Goal: Task Accomplishment & Management: Complete application form

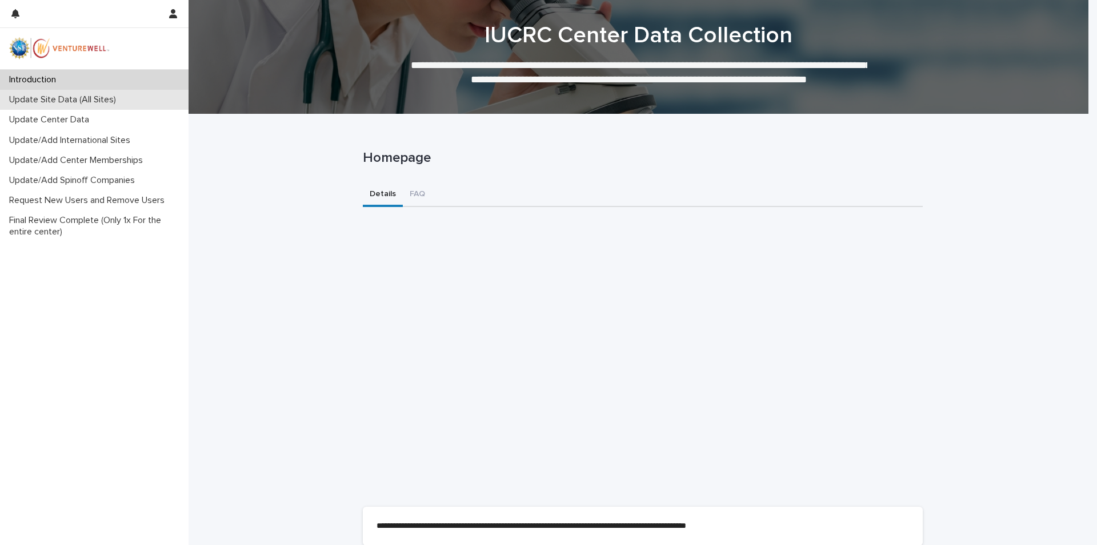
click at [58, 101] on p "Update Site Data (All Sites)" at bounding box center [65, 99] width 121 height 11
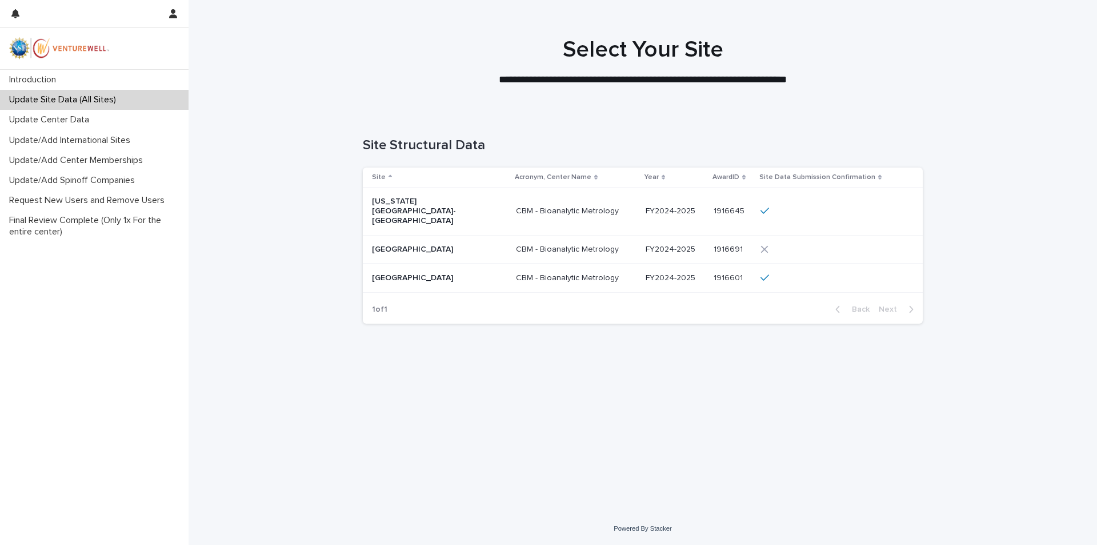
click at [411, 198] on p "Indiana University-Bloomington" at bounding box center [429, 211] width 114 height 29
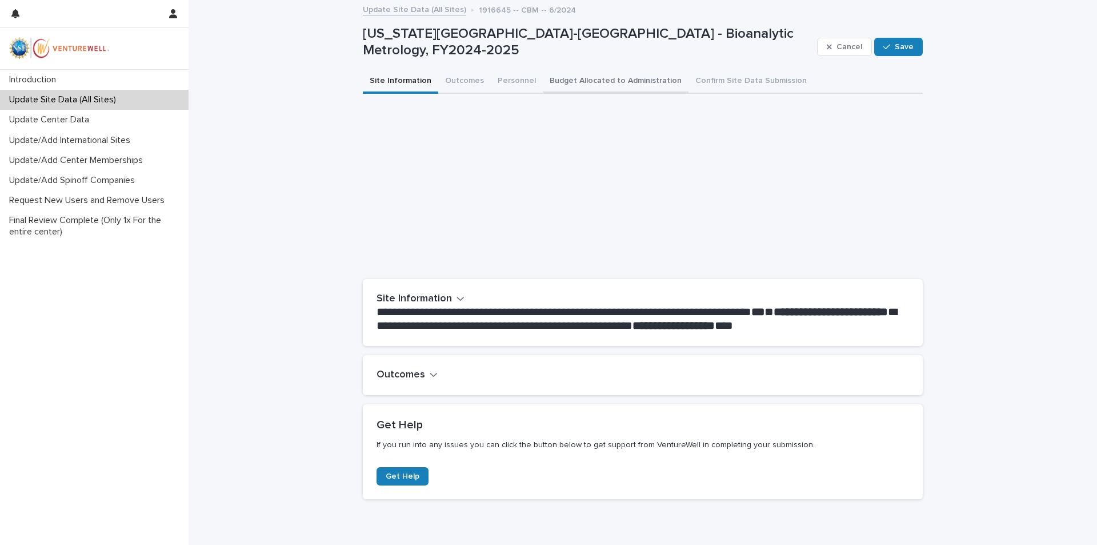
click at [629, 78] on button "Budget Allocated to Administration" at bounding box center [616, 82] width 146 height 24
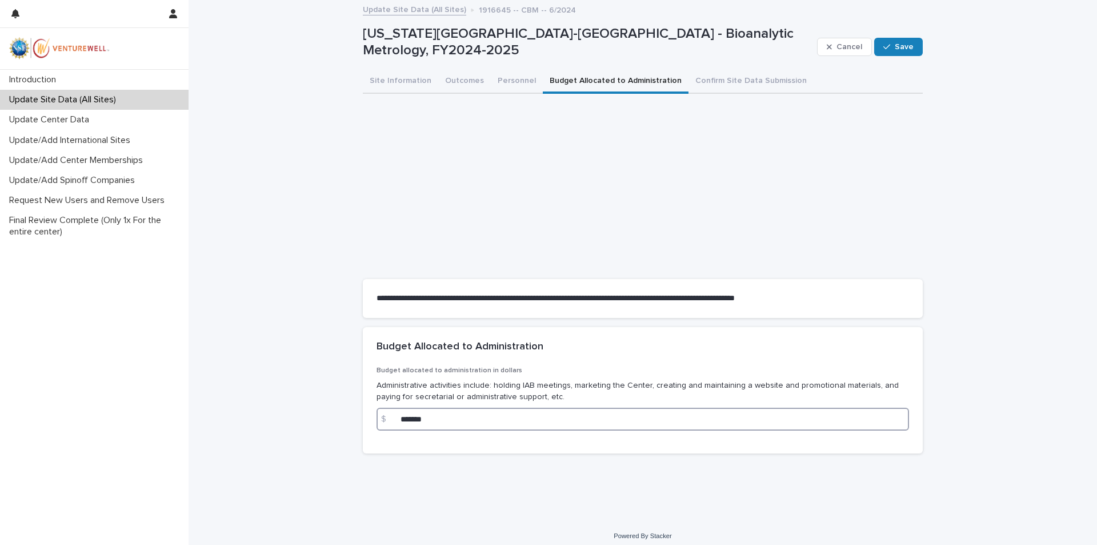
drag, startPoint x: 434, startPoint y: 418, endPoint x: 441, endPoint y: 417, distance: 6.5
click at [426, 418] on input "*******" at bounding box center [643, 419] width 533 height 23
click at [86, 102] on p "Update Site Data (All Sites)" at bounding box center [65, 99] width 121 height 11
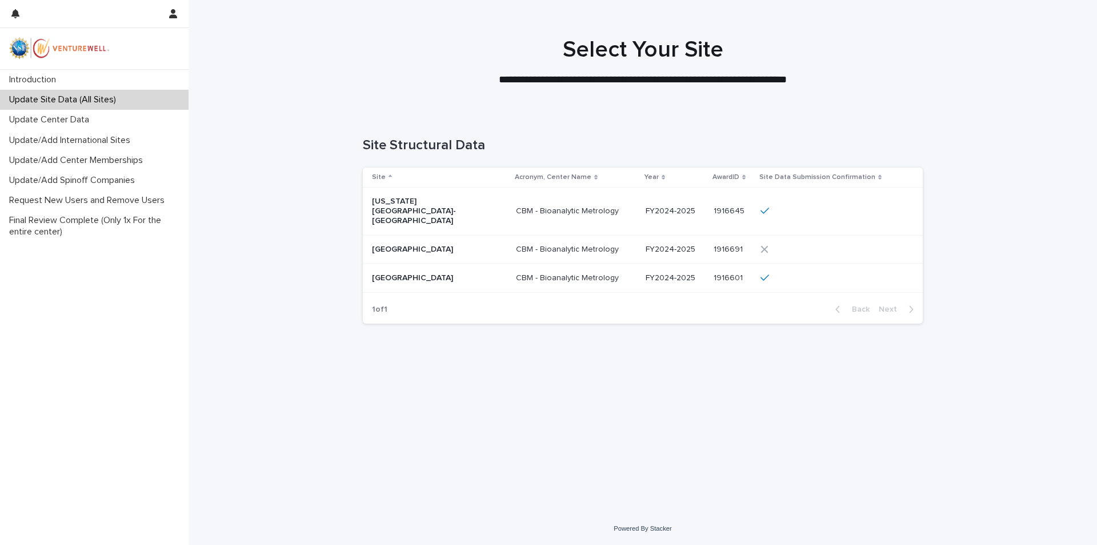
click at [413, 245] on p "[GEOGRAPHIC_DATA]" at bounding box center [429, 250] width 114 height 10
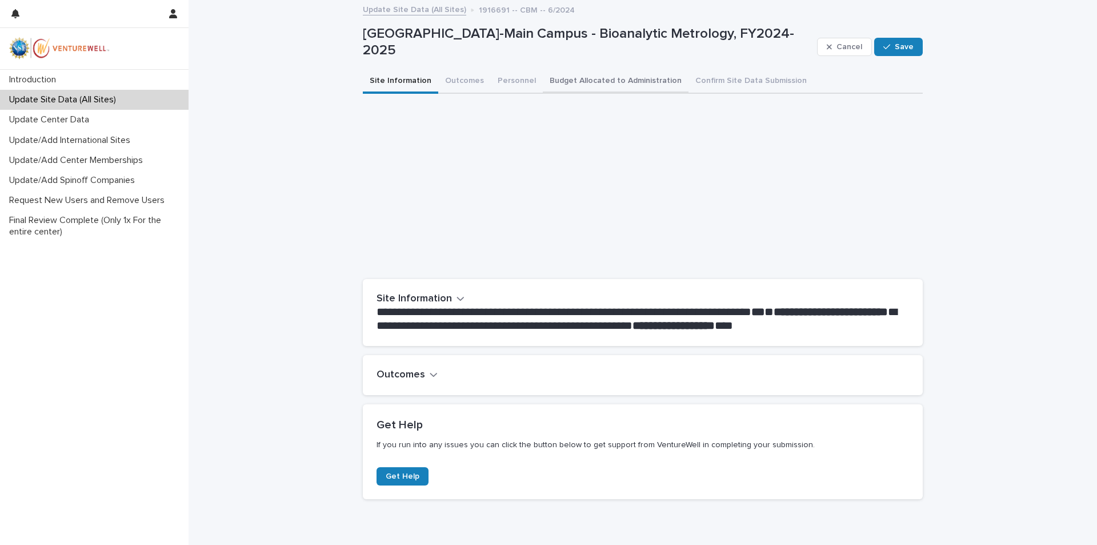
click at [621, 74] on button "Budget Allocated to Administration" at bounding box center [616, 82] width 146 height 24
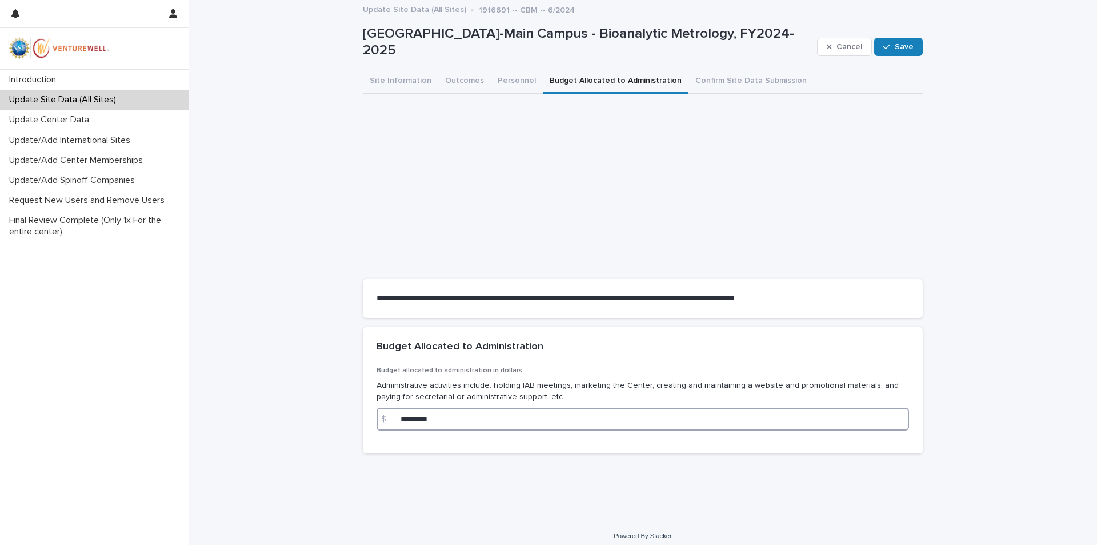
drag, startPoint x: 453, startPoint y: 424, endPoint x: 437, endPoint y: 541, distance: 118.3
click at [371, 425] on div "Budget allocated to administration in dollars Administrative activities include…" at bounding box center [643, 409] width 560 height 87
type input "*********"
click at [891, 47] on div "button" at bounding box center [889, 47] width 11 height 8
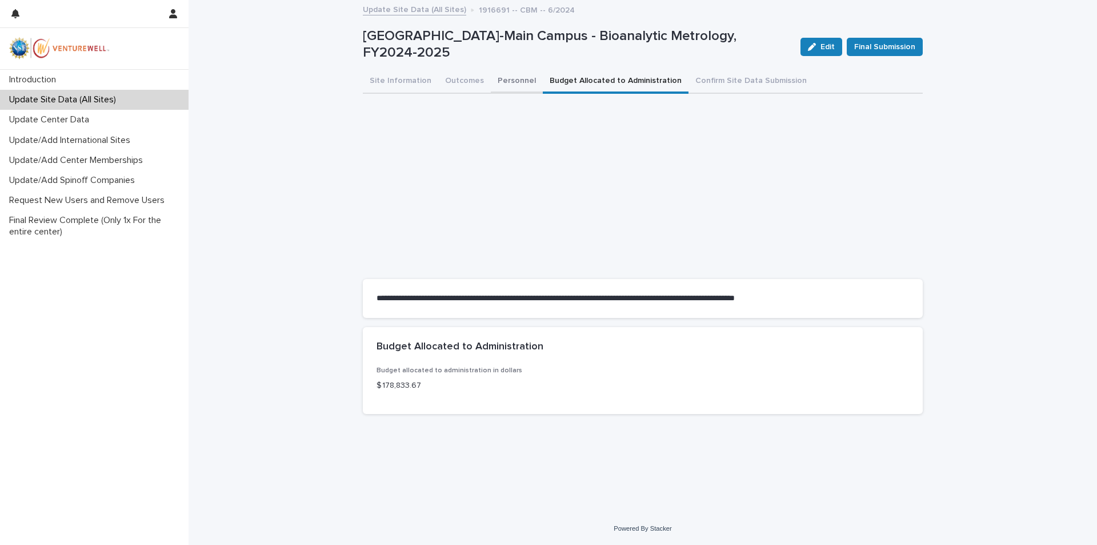
click at [505, 80] on button "Personnel" at bounding box center [517, 82] width 52 height 24
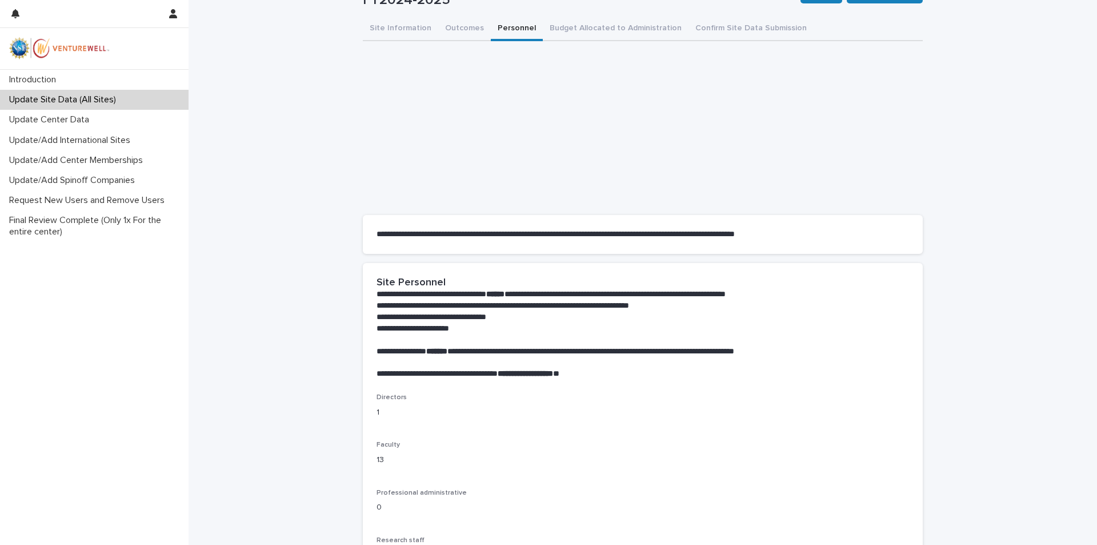
scroll to position [35, 0]
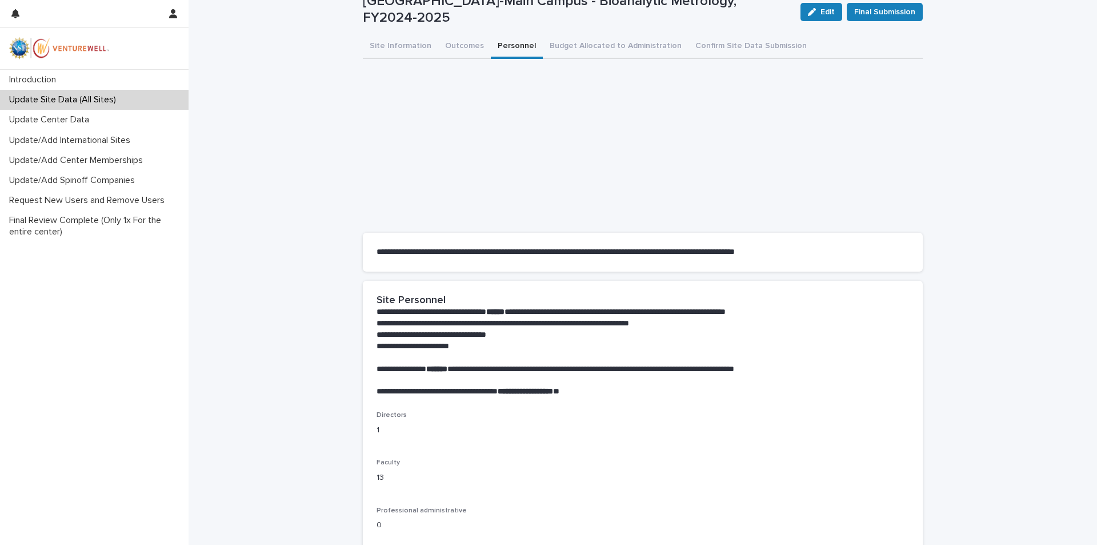
click at [821, 13] on span "Edit" at bounding box center [828, 12] width 14 height 8
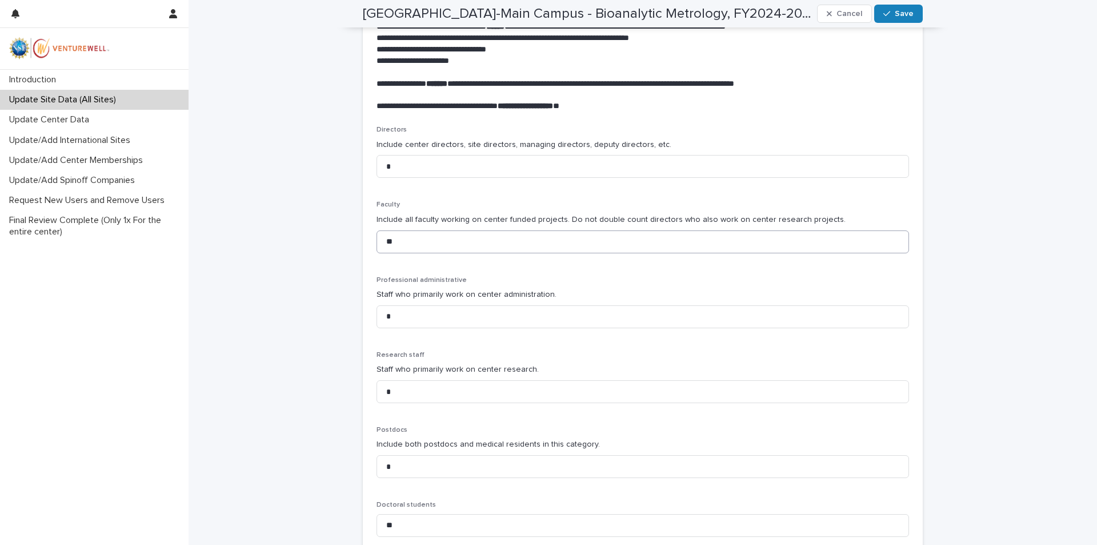
scroll to position [338, 0]
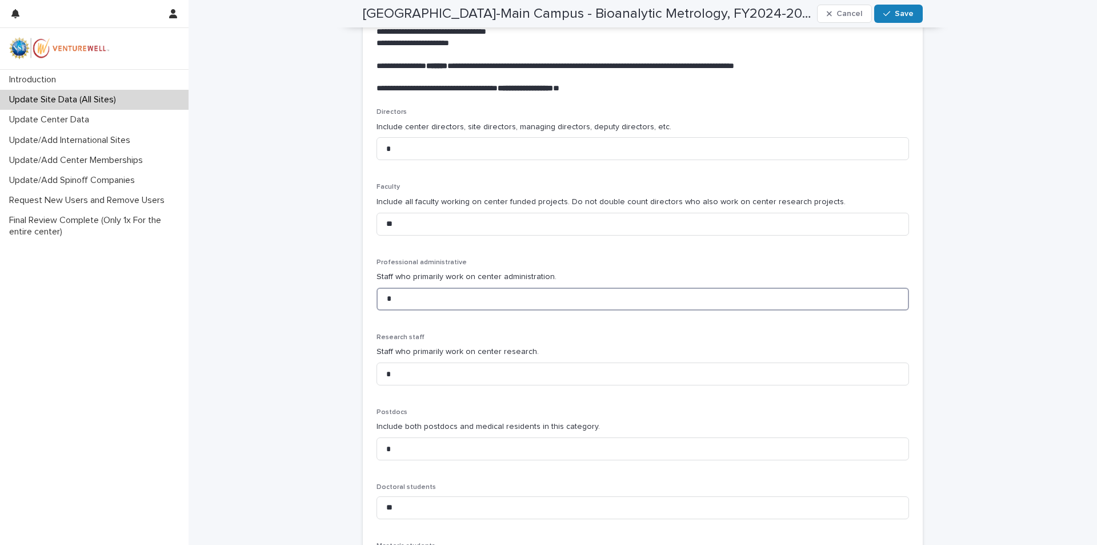
drag, startPoint x: 398, startPoint y: 307, endPoint x: 381, endPoint y: 305, distance: 17.2
click at [381, 305] on input "*" at bounding box center [643, 298] width 533 height 23
type input "*"
click at [903, 10] on span "Save" at bounding box center [904, 14] width 19 height 8
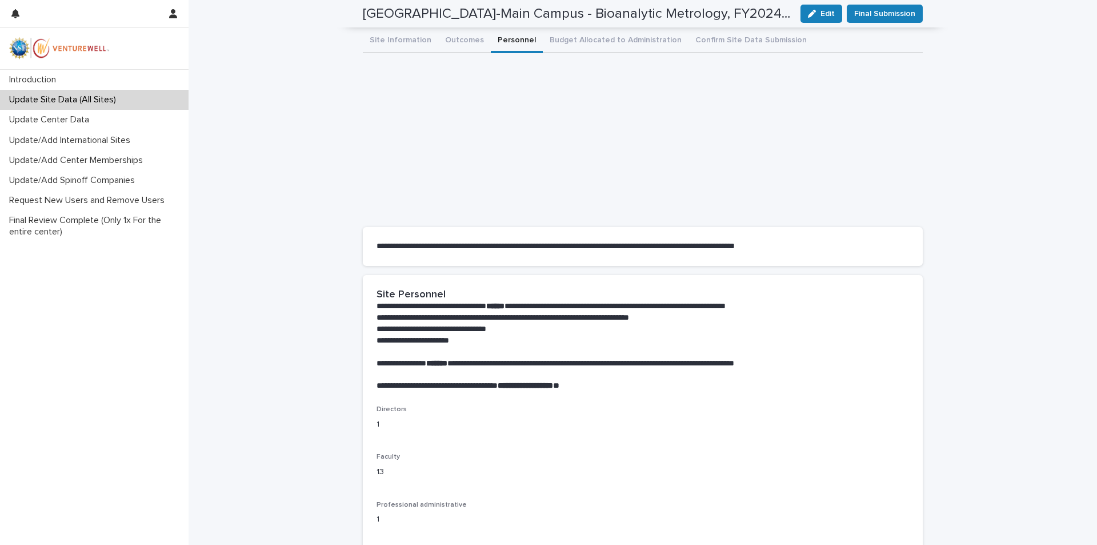
scroll to position [0, 0]
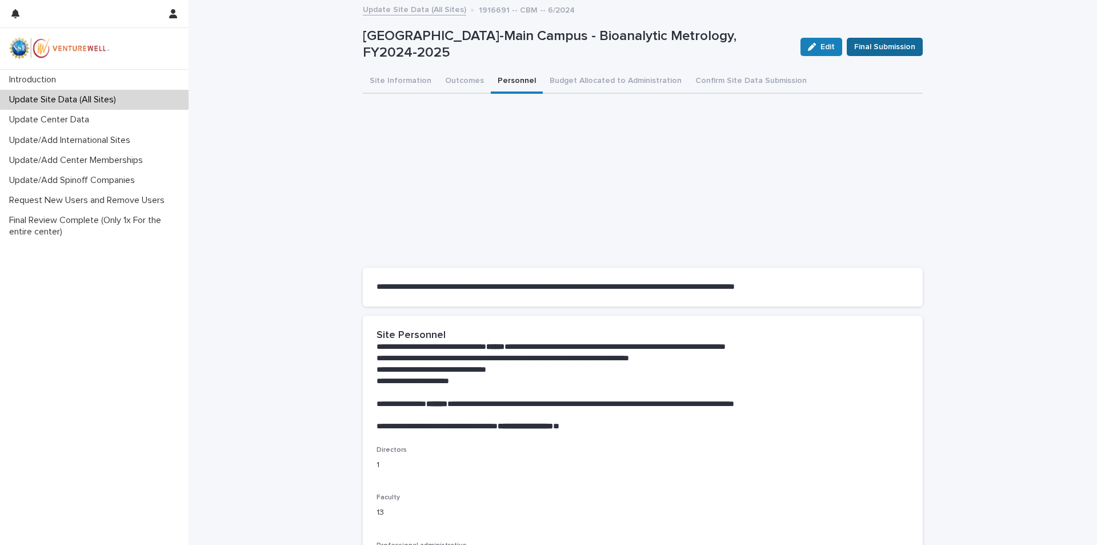
click at [884, 50] on span "Final Submission" at bounding box center [884, 46] width 61 height 11
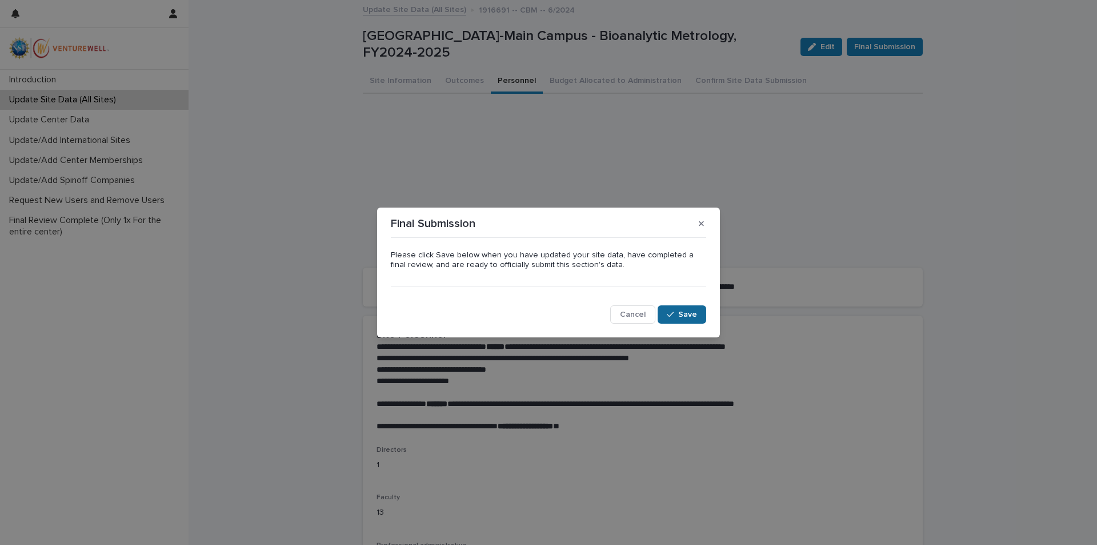
click at [686, 311] on span "Save" at bounding box center [687, 314] width 19 height 8
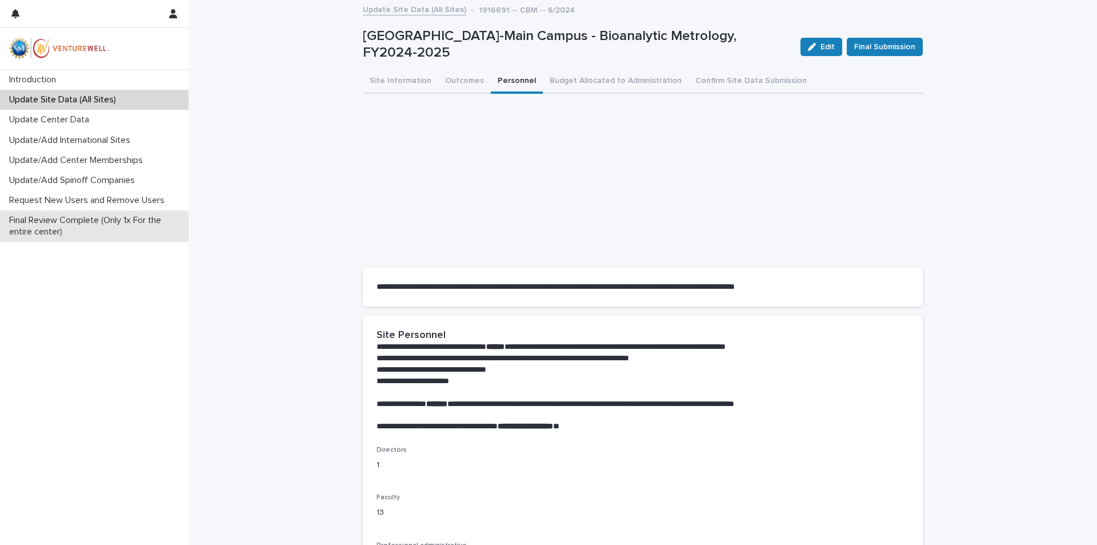
click at [77, 222] on p "Final Review Complete (Only 1x For the entire center)" at bounding box center [97, 226] width 184 height 22
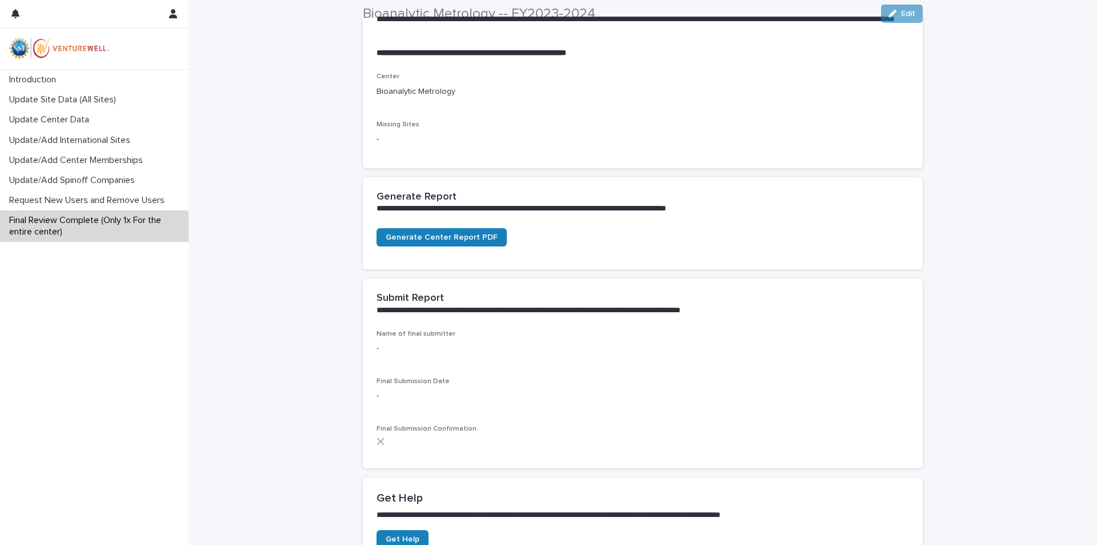
scroll to position [201, 0]
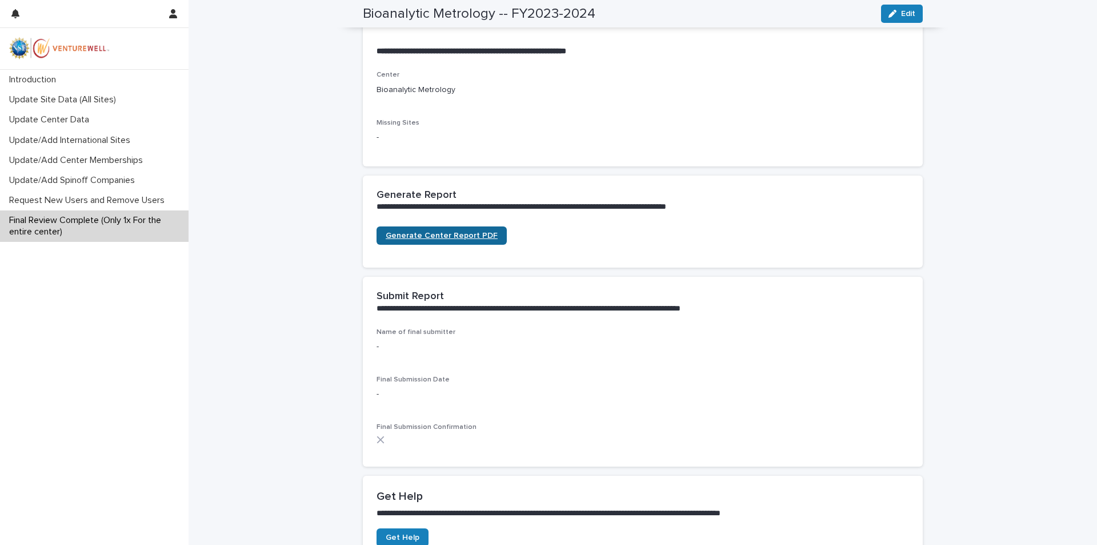
click at [444, 238] on span "Generate Center Report PDF" at bounding box center [442, 235] width 112 height 8
click at [79, 158] on p "Update/Add Center Memberships" at bounding box center [78, 160] width 147 height 11
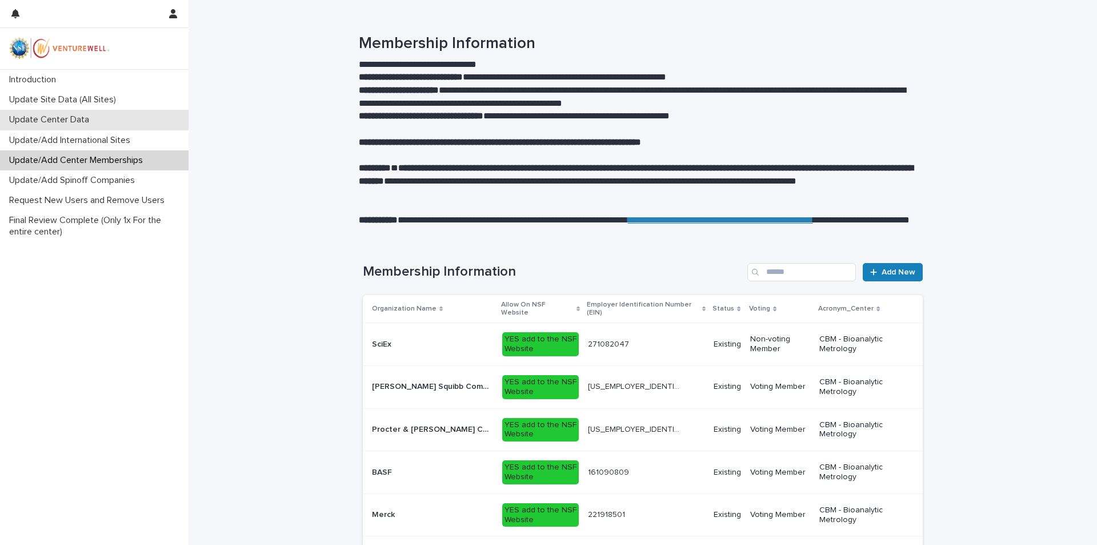
click at [83, 126] on div "Update Center Data" at bounding box center [94, 120] width 189 height 20
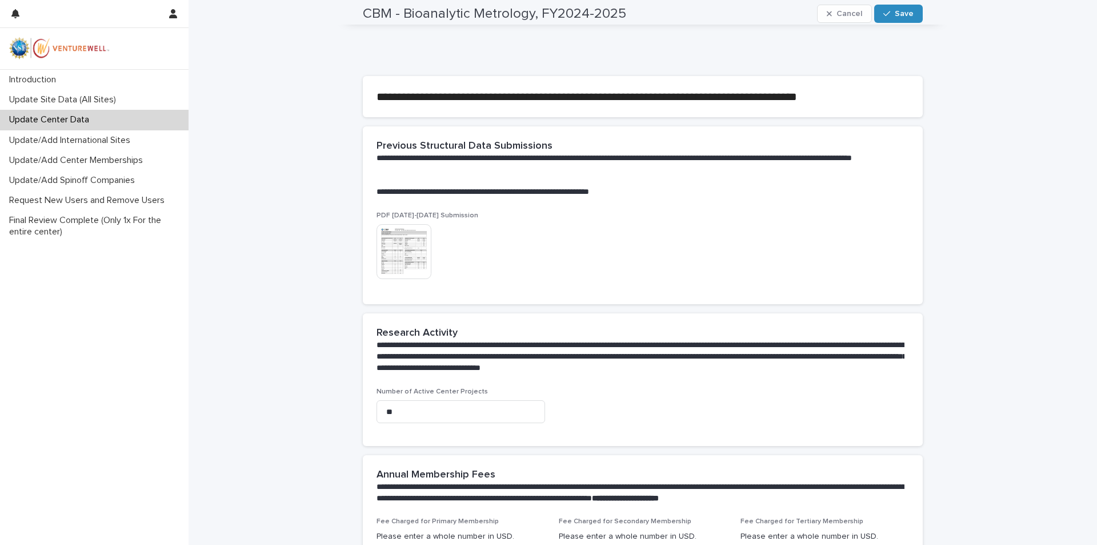
scroll to position [320, 0]
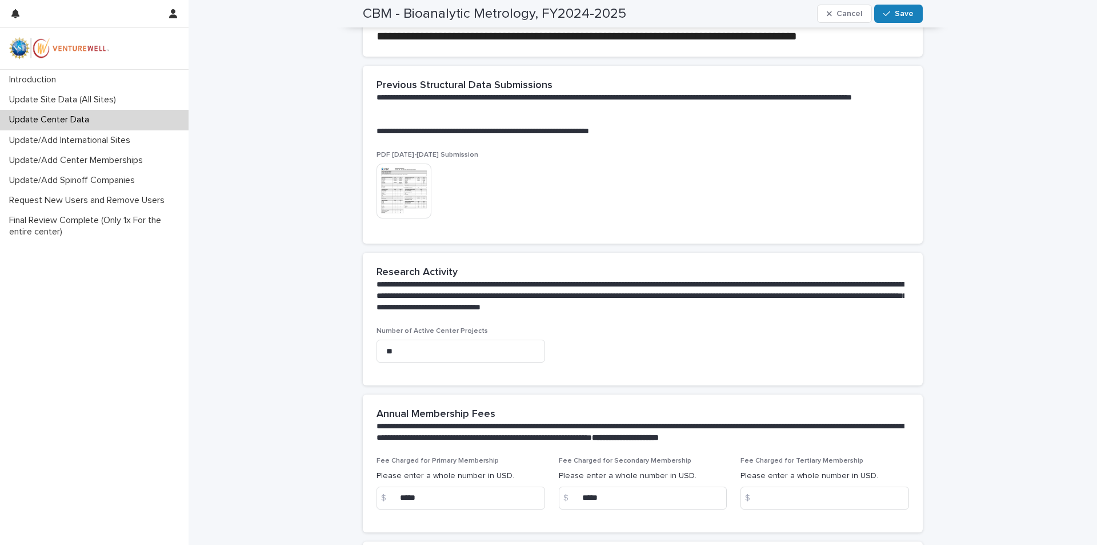
click at [405, 185] on img at bounding box center [404, 190] width 55 height 55
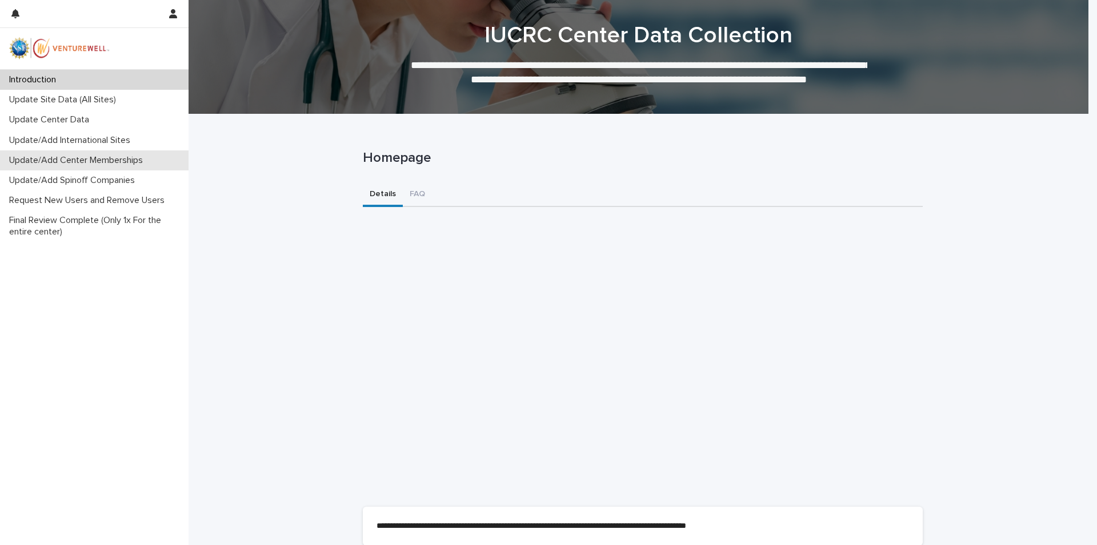
click at [83, 159] on p "Update/Add Center Memberships" at bounding box center [78, 160] width 147 height 11
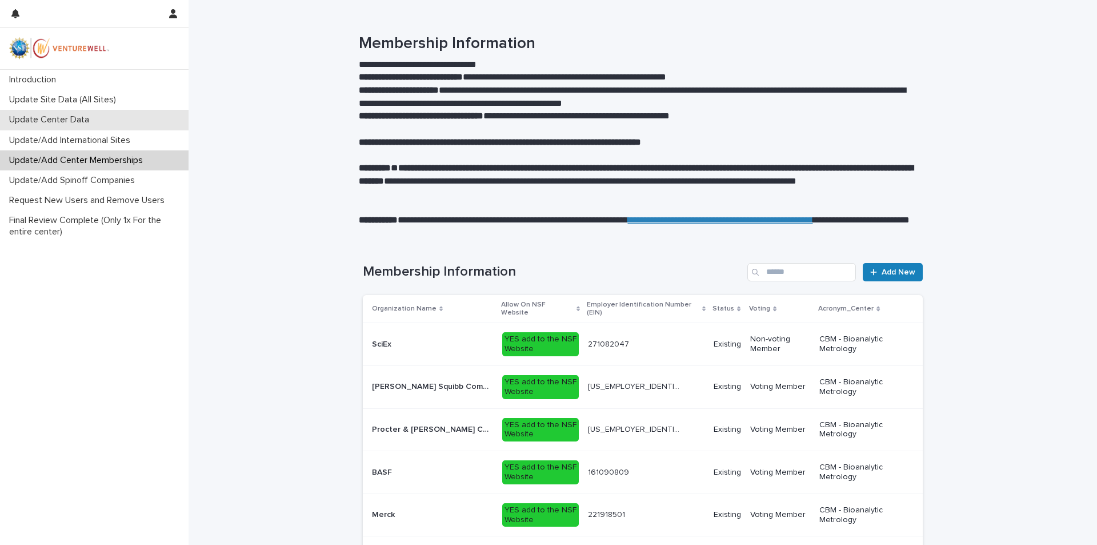
click at [70, 119] on p "Update Center Data" at bounding box center [52, 119] width 94 height 11
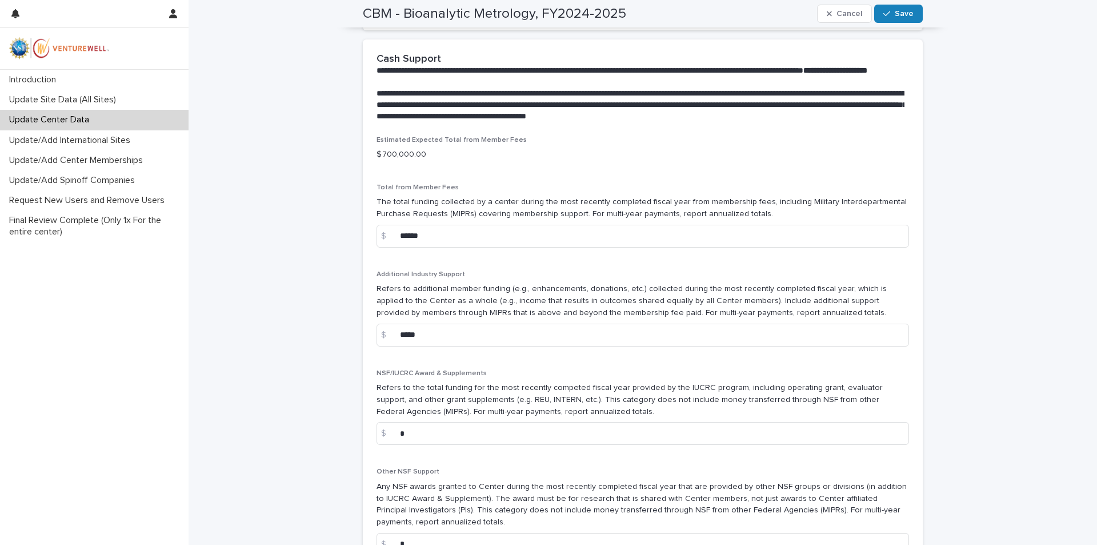
scroll to position [736, 0]
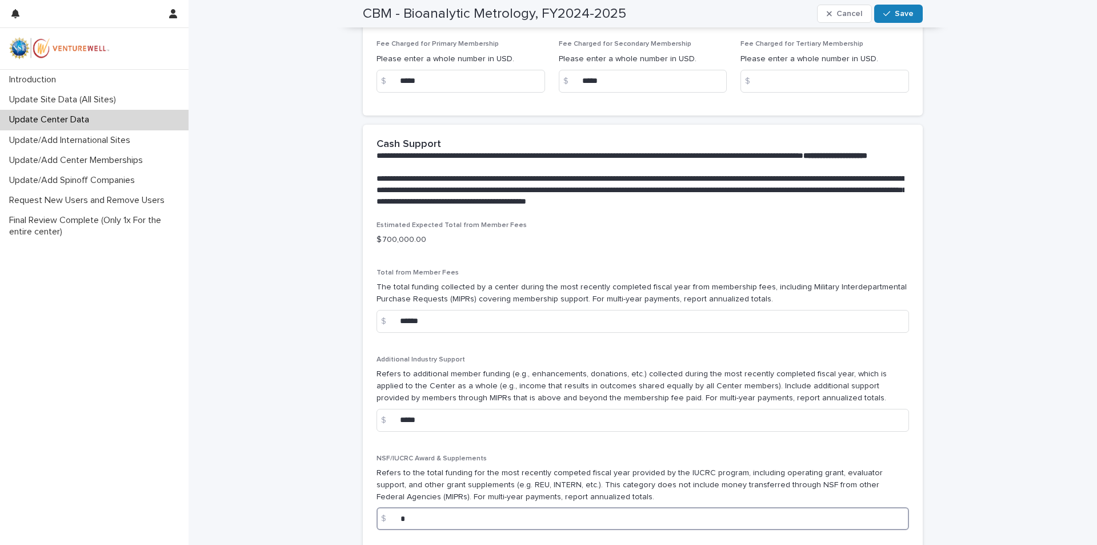
click at [414, 526] on input "*" at bounding box center [643, 518] width 533 height 23
type input "******"
click at [889, 17] on div "button" at bounding box center [889, 14] width 11 height 8
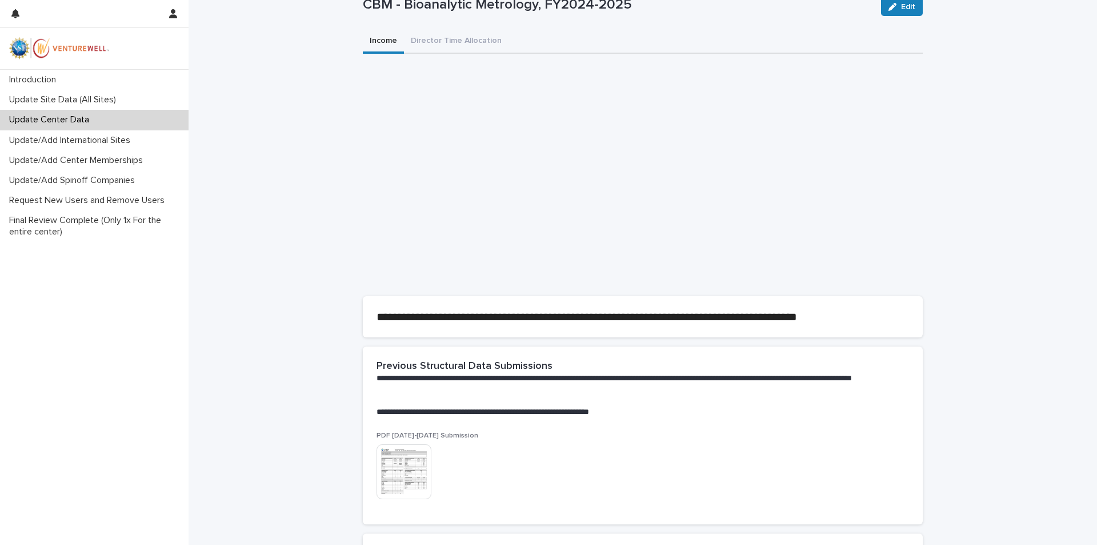
scroll to position [0, 0]
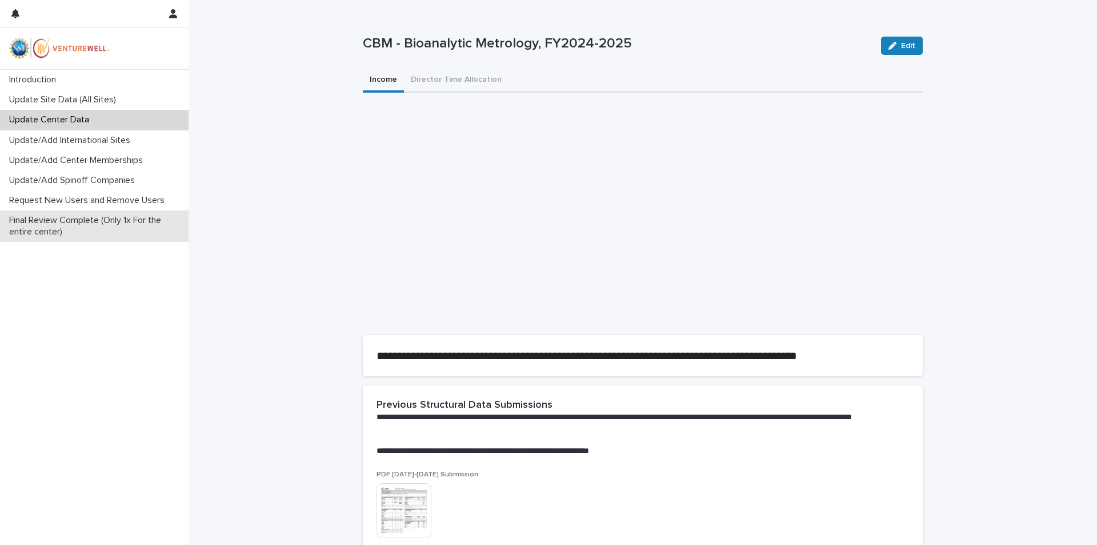
click at [47, 225] on p "Final Review Complete (Only 1x For the entire center)" at bounding box center [97, 226] width 184 height 22
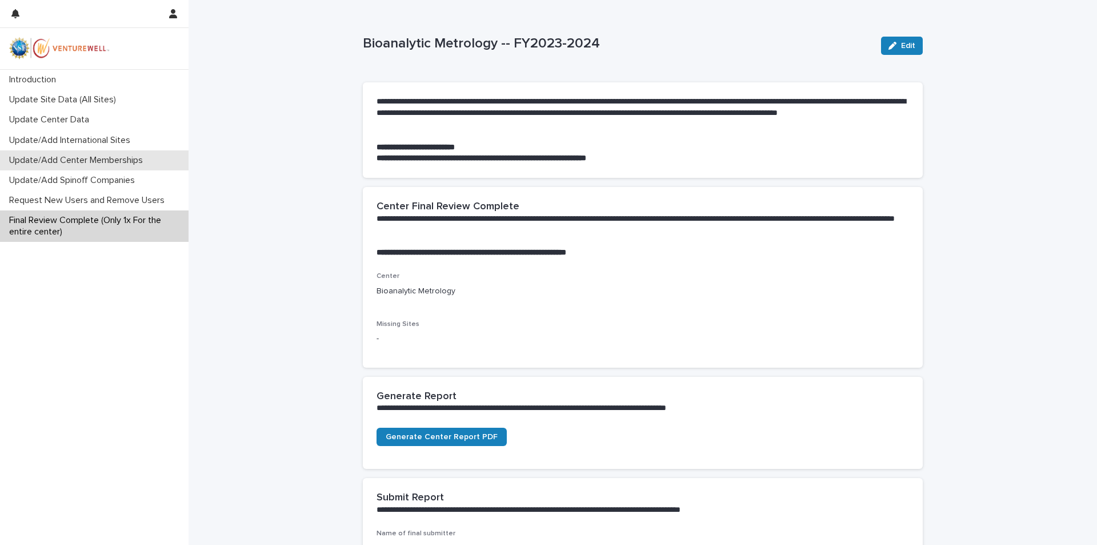
click at [83, 158] on p "Update/Add Center Memberships" at bounding box center [78, 160] width 147 height 11
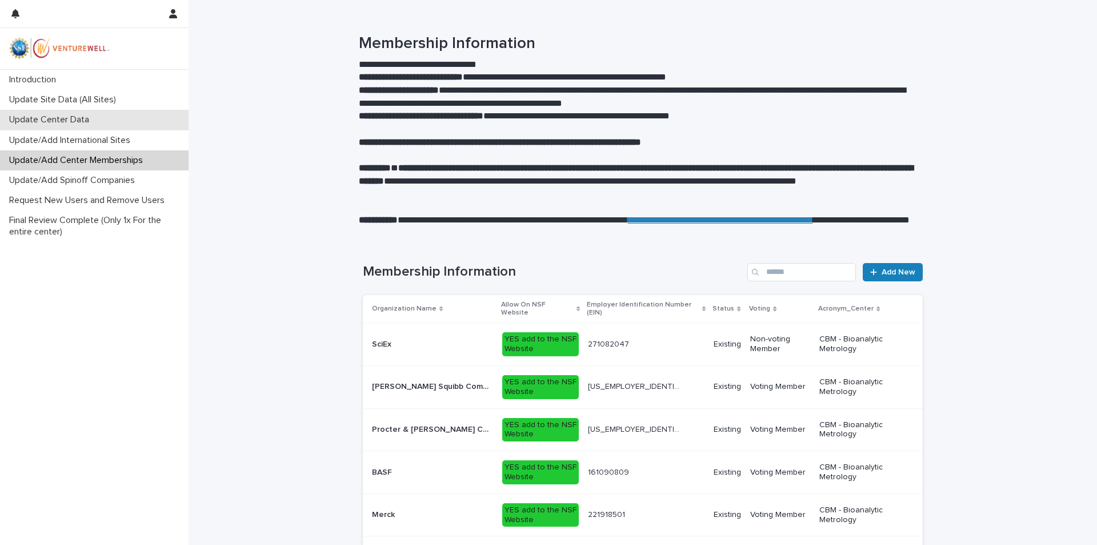
click at [78, 121] on p "Update Center Data" at bounding box center [52, 119] width 94 height 11
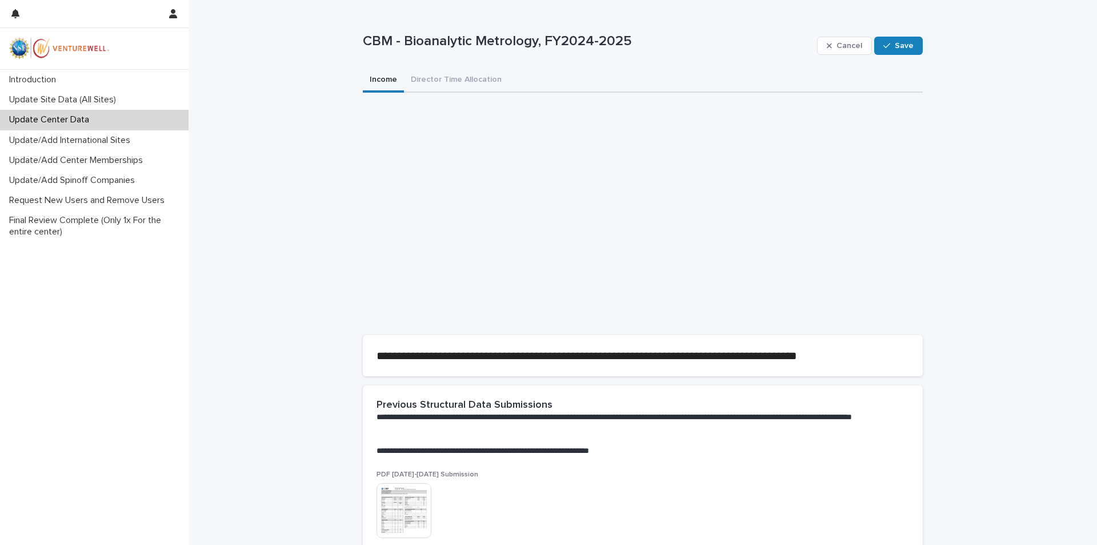
click at [414, 507] on img at bounding box center [404, 510] width 55 height 55
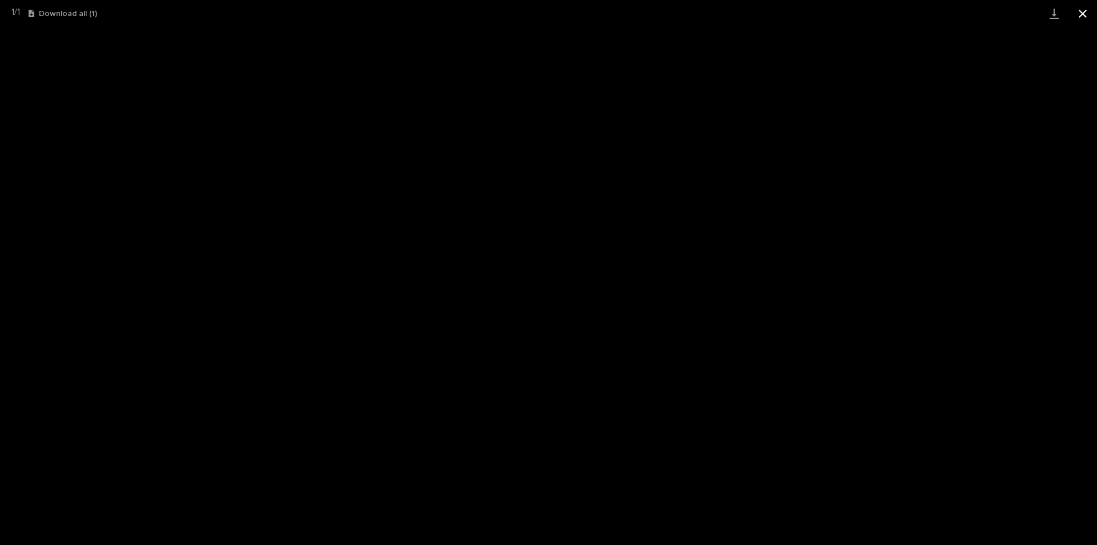
click at [1087, 19] on button "Close gallery" at bounding box center [1083, 13] width 29 height 27
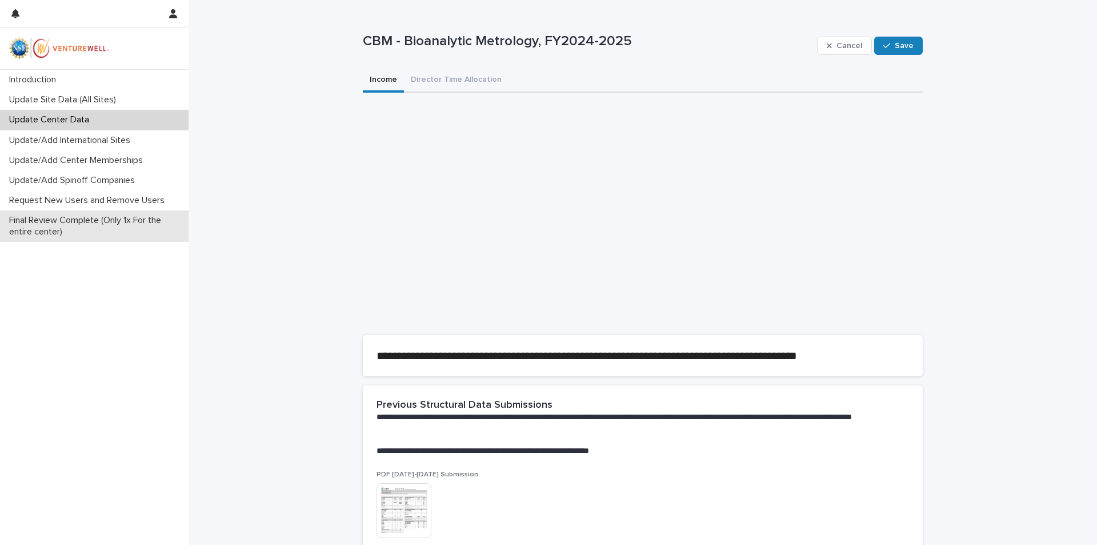
click at [40, 218] on p "Final Review Complete (Only 1x For the entire center)" at bounding box center [97, 226] width 184 height 22
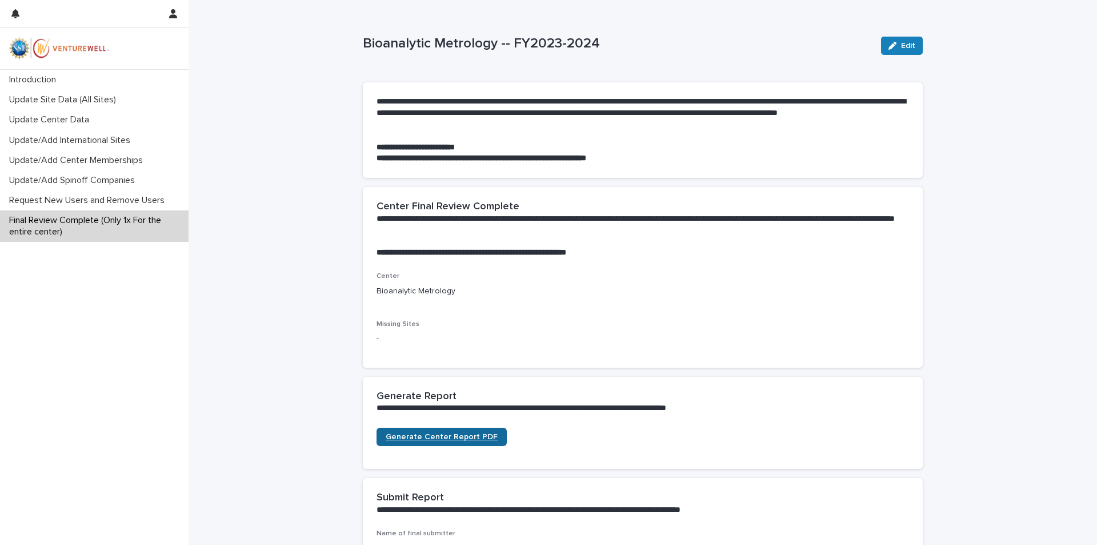
click at [466, 442] on link "Generate Center Report PDF" at bounding box center [442, 437] width 130 height 18
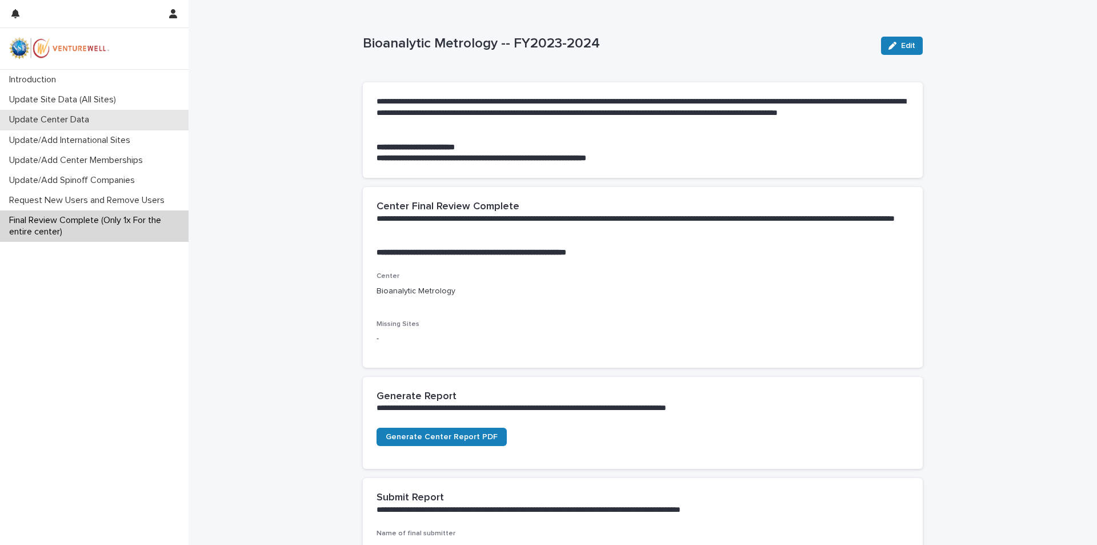
click at [75, 119] on p "Update Center Data" at bounding box center [52, 119] width 94 height 11
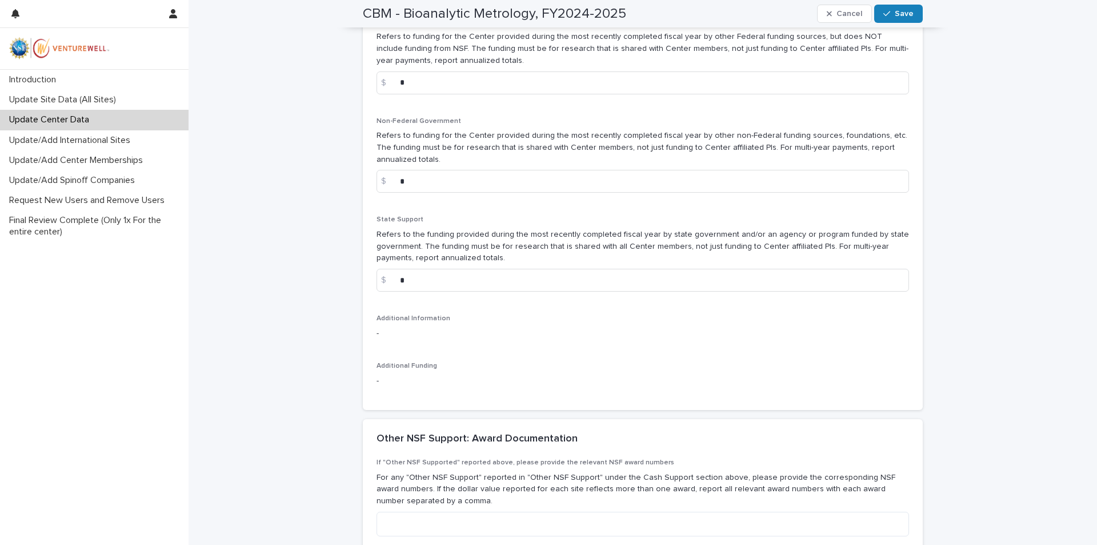
scroll to position [165, 0]
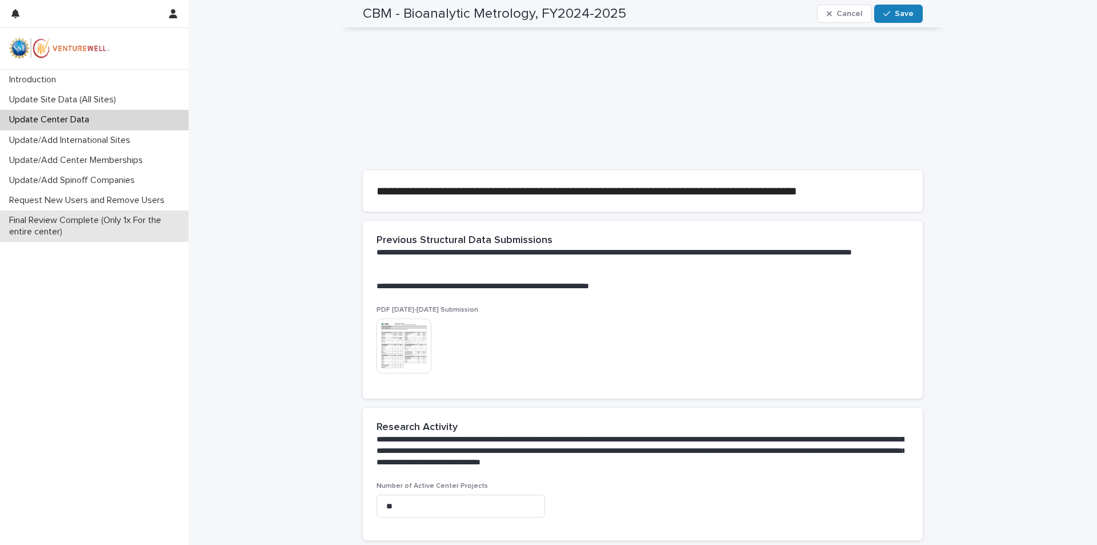
click at [84, 223] on p "Final Review Complete (Only 1x For the entire center)" at bounding box center [97, 226] width 184 height 22
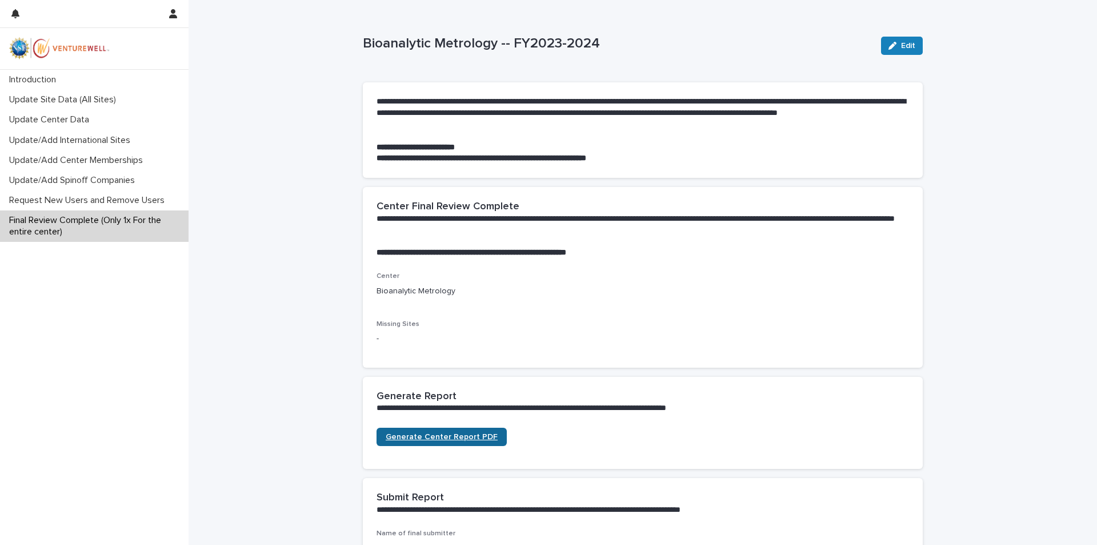
click at [443, 435] on span "Generate Center Report PDF" at bounding box center [442, 437] width 112 height 8
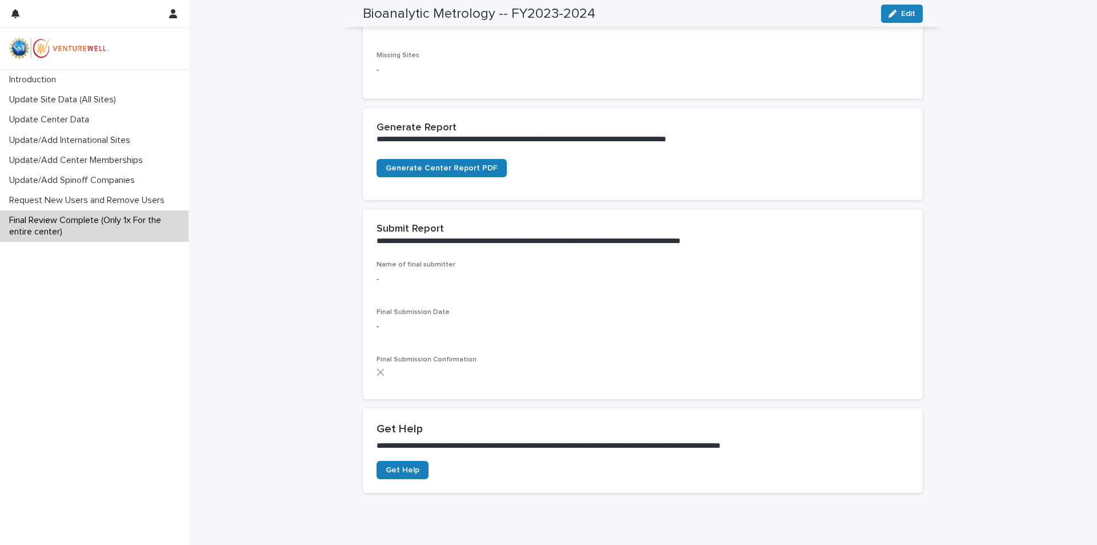
scroll to position [316, 0]
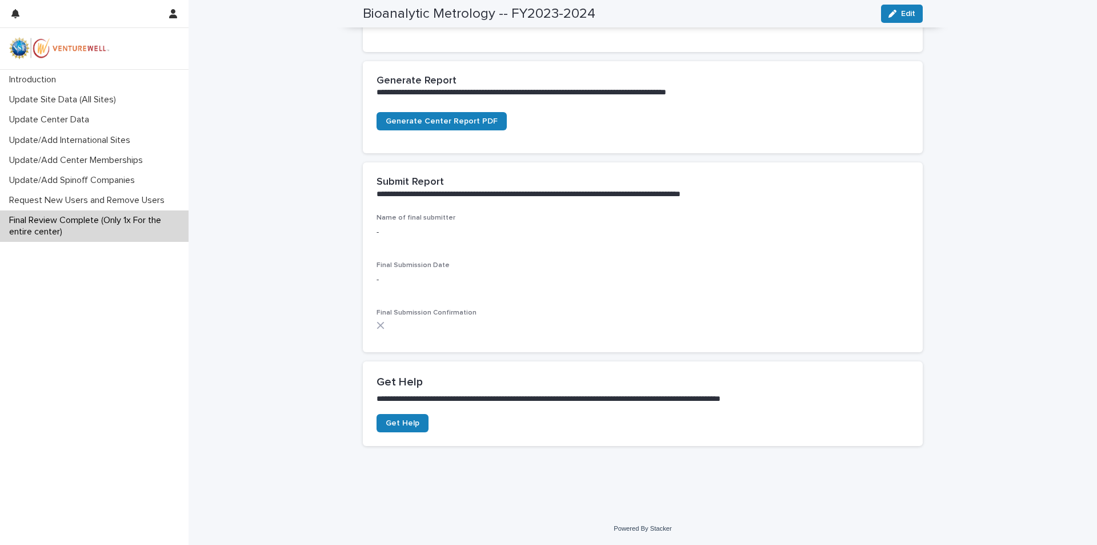
click at [395, 233] on p "-" at bounding box center [643, 232] width 533 height 12
click at [893, 13] on icon "button" at bounding box center [893, 14] width 8 height 8
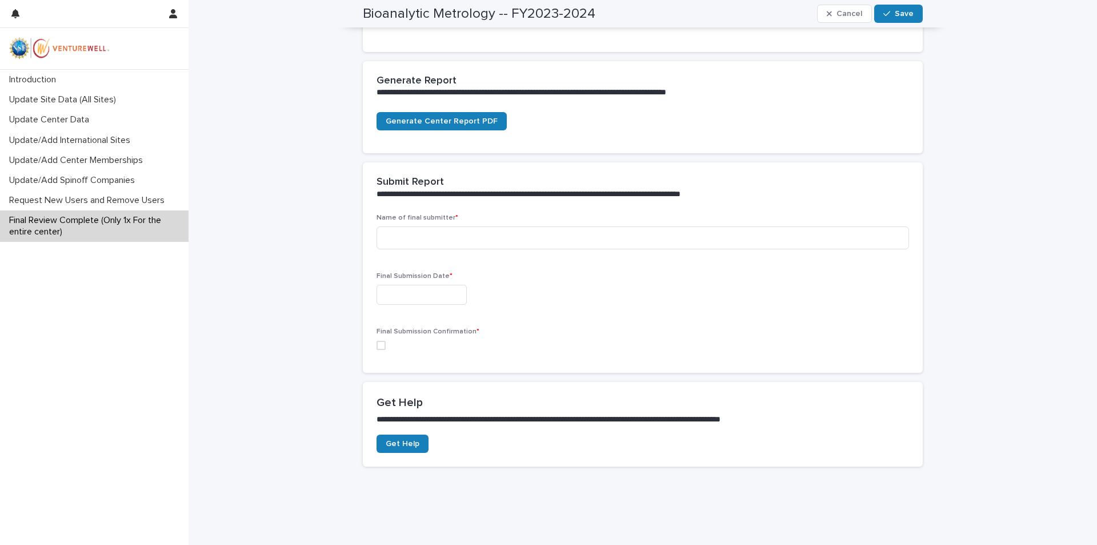
scroll to position [325, 0]
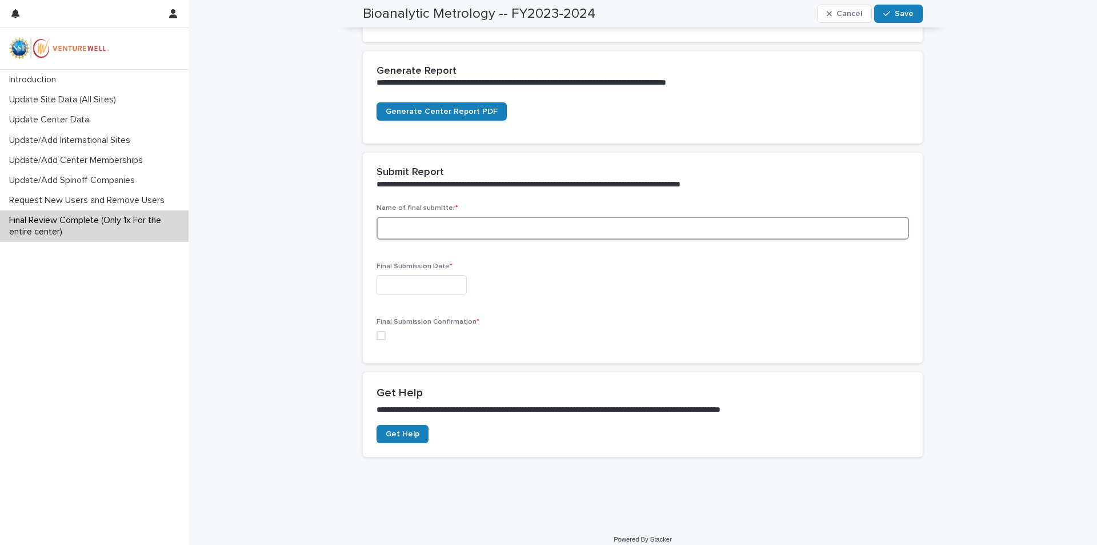
click at [392, 237] on input at bounding box center [643, 228] width 533 height 23
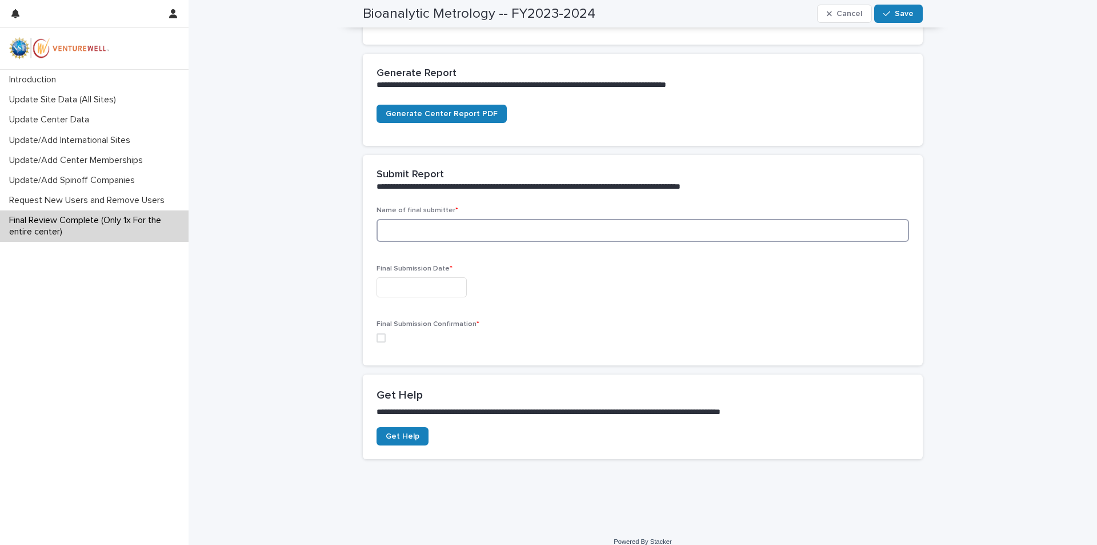
scroll to position [330, 0]
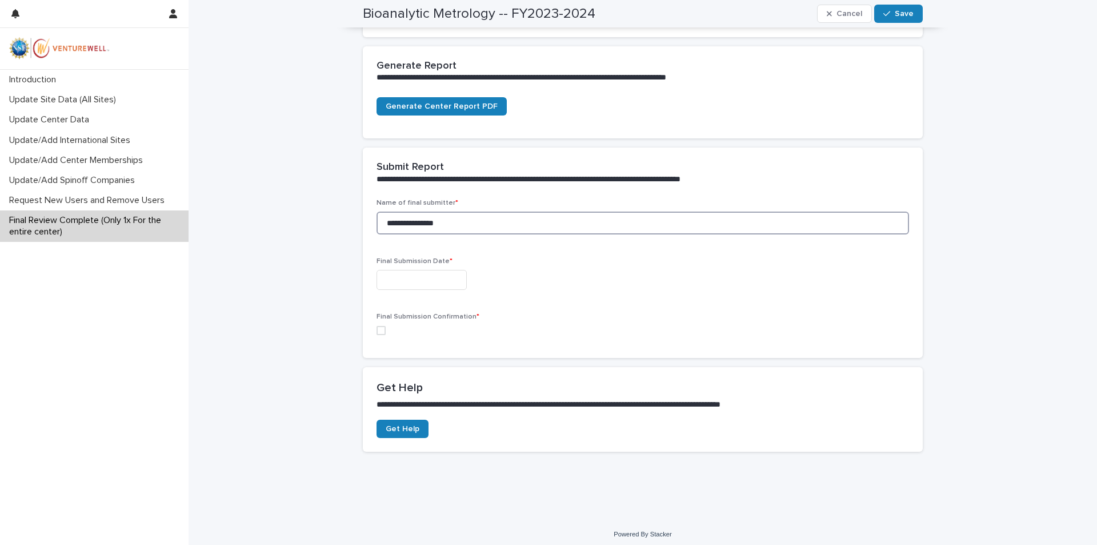
type input "**********"
click at [392, 285] on input "text" at bounding box center [422, 280] width 90 height 20
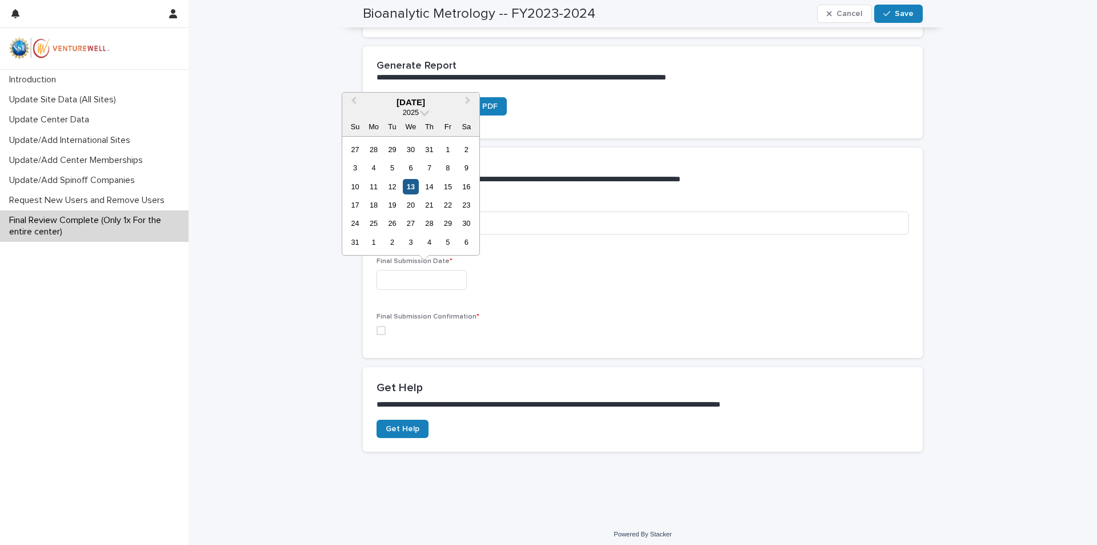
click at [416, 190] on div "13" at bounding box center [410, 186] width 15 height 15
type input "**********"
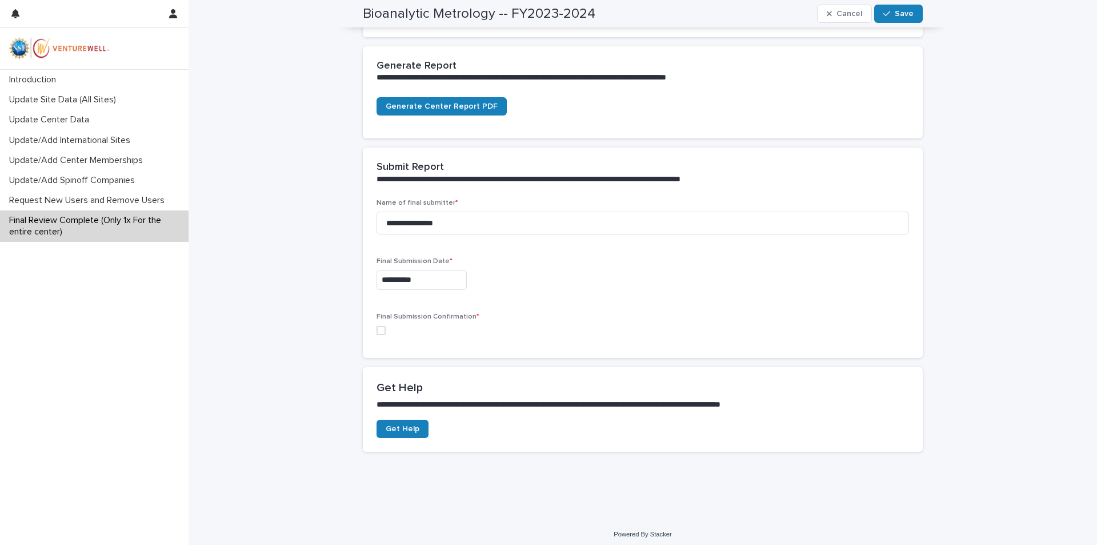
click at [380, 332] on span at bounding box center [381, 330] width 9 height 9
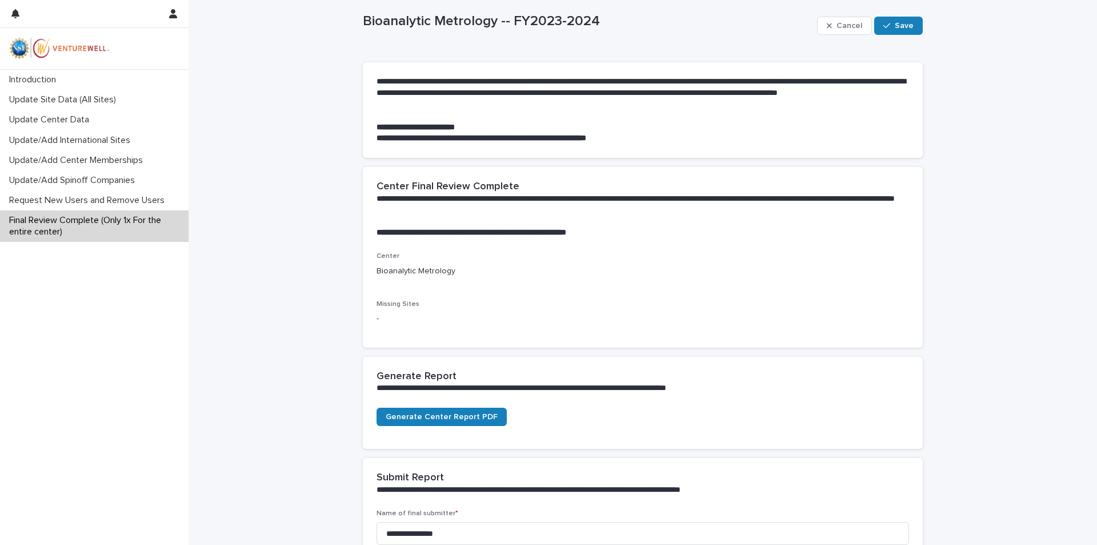
scroll to position [0, 0]
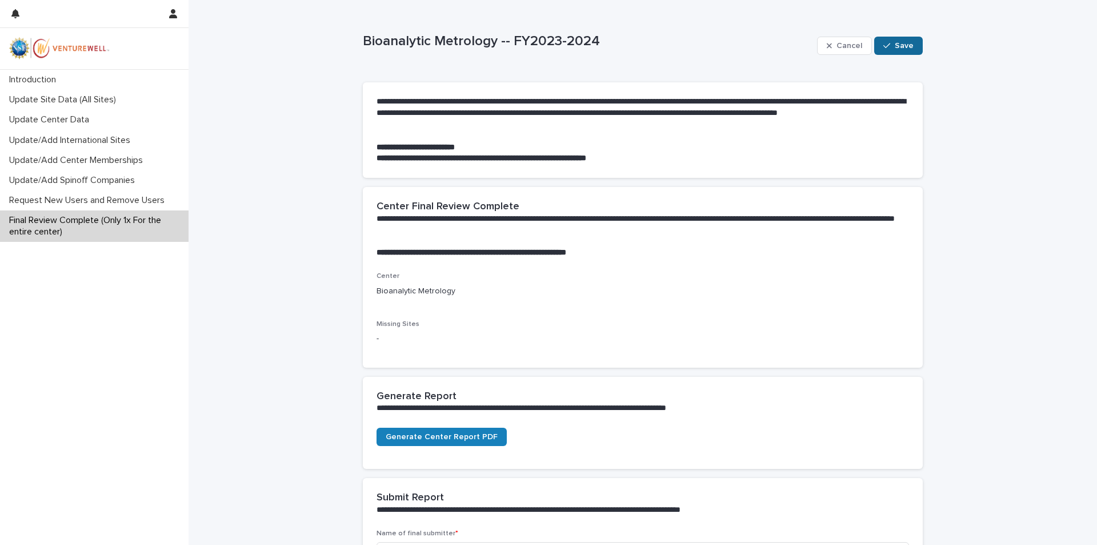
click at [899, 46] on span "Save" at bounding box center [904, 46] width 19 height 8
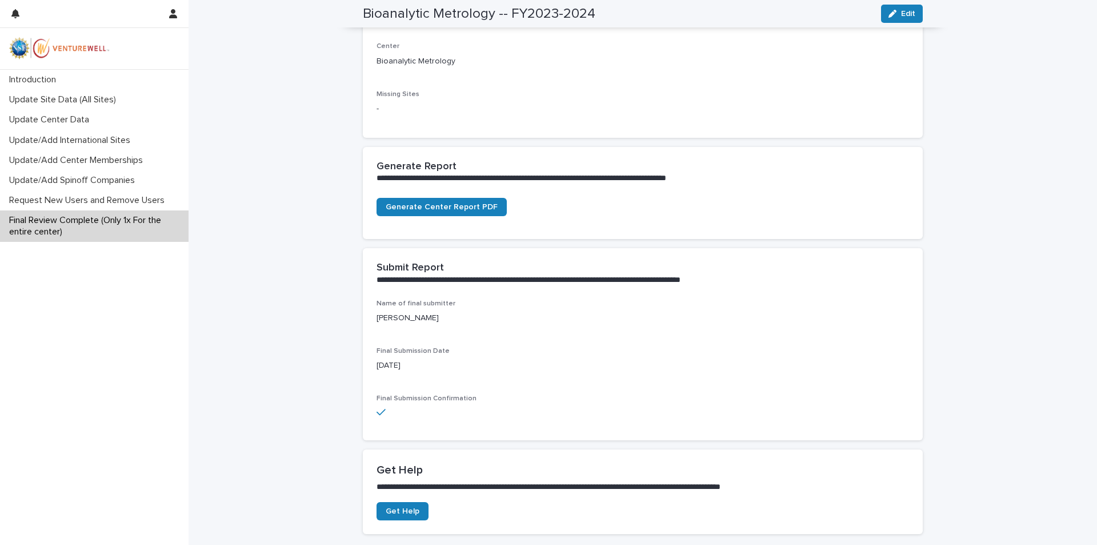
scroll to position [318, 0]
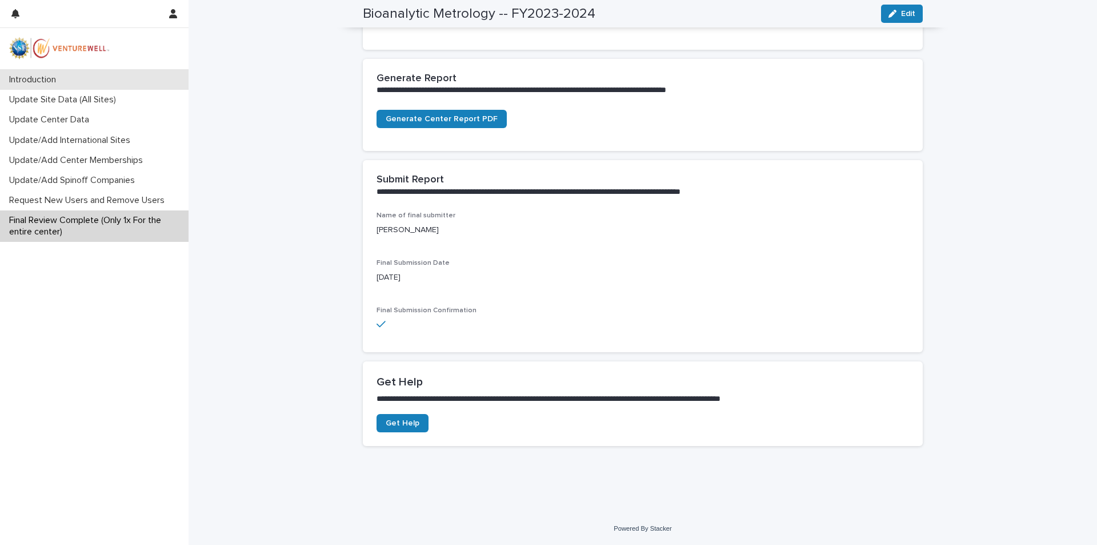
click at [63, 81] on p "Introduction" at bounding box center [35, 79] width 61 height 11
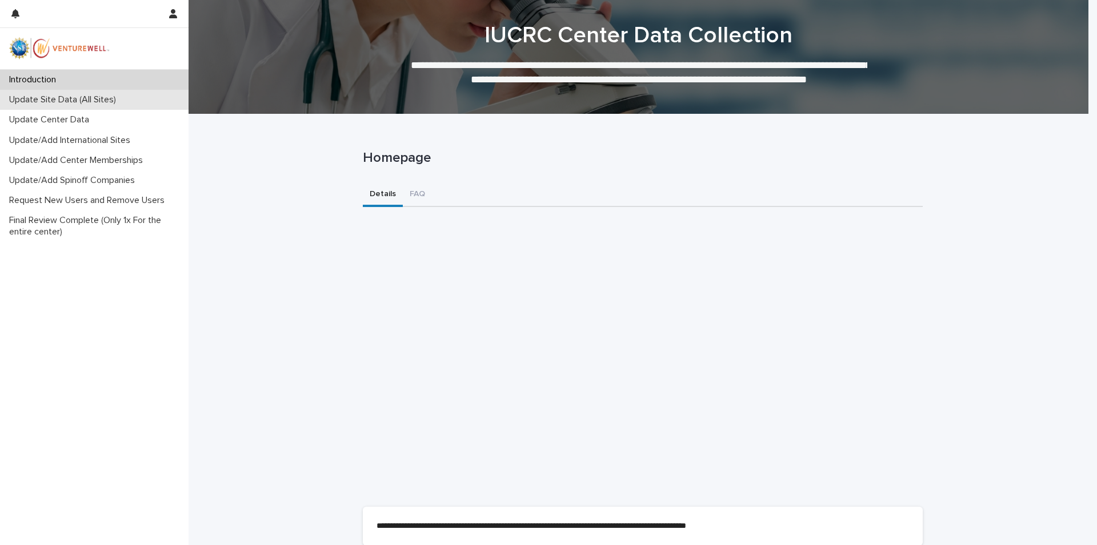
click at [64, 99] on p "Update Site Data (All Sites)" at bounding box center [65, 99] width 121 height 11
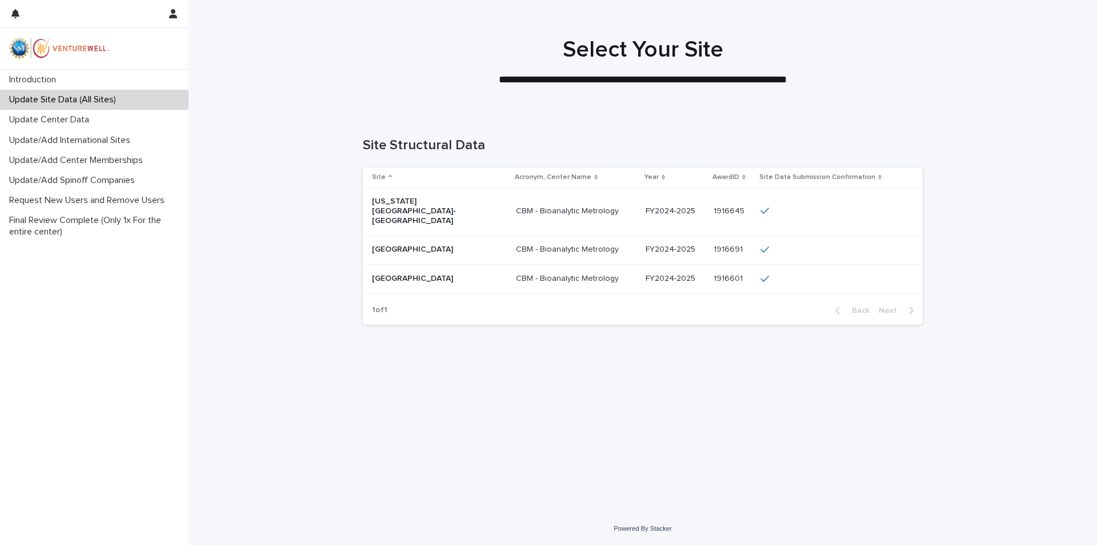
click at [404, 196] on div "[US_STATE][GEOGRAPHIC_DATA]-[GEOGRAPHIC_DATA]" at bounding box center [429, 209] width 114 height 31
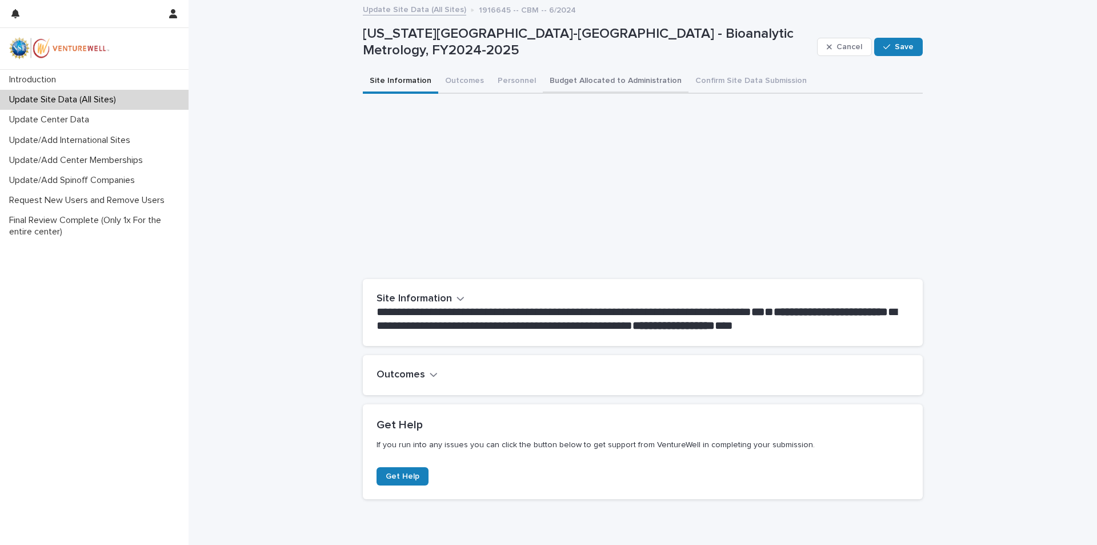
click at [565, 80] on button "Budget Allocated to Administration" at bounding box center [616, 82] width 146 height 24
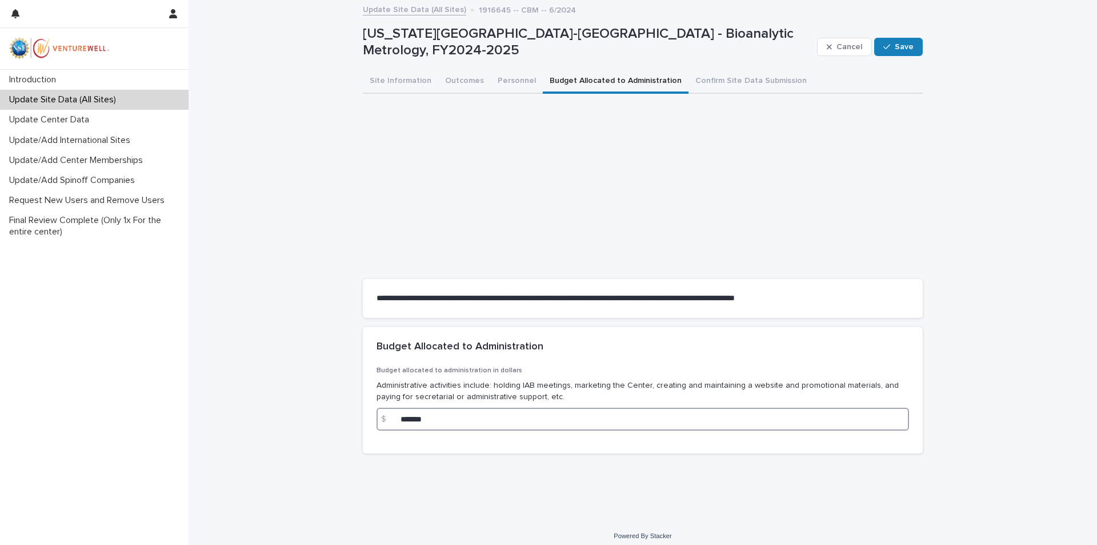
drag, startPoint x: 442, startPoint y: 421, endPoint x: 394, endPoint y: 422, distance: 48.6
click at [394, 422] on div "$ *******" at bounding box center [643, 419] width 533 height 23
paste input "**"
type input "*********"
click at [894, 54] on button "Save" at bounding box center [899, 47] width 49 height 18
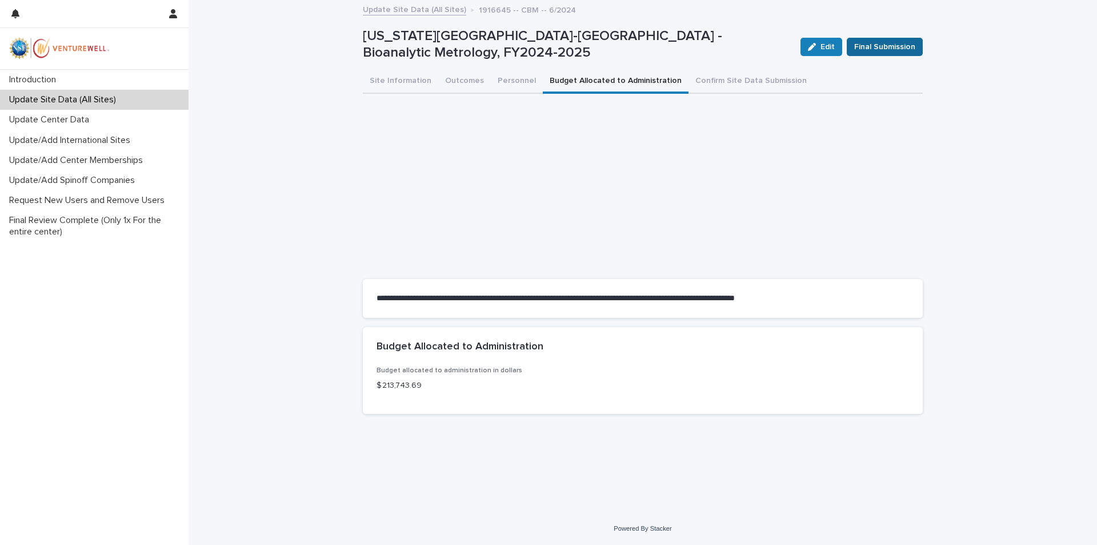
click at [895, 45] on span "Final Submission" at bounding box center [884, 46] width 61 height 11
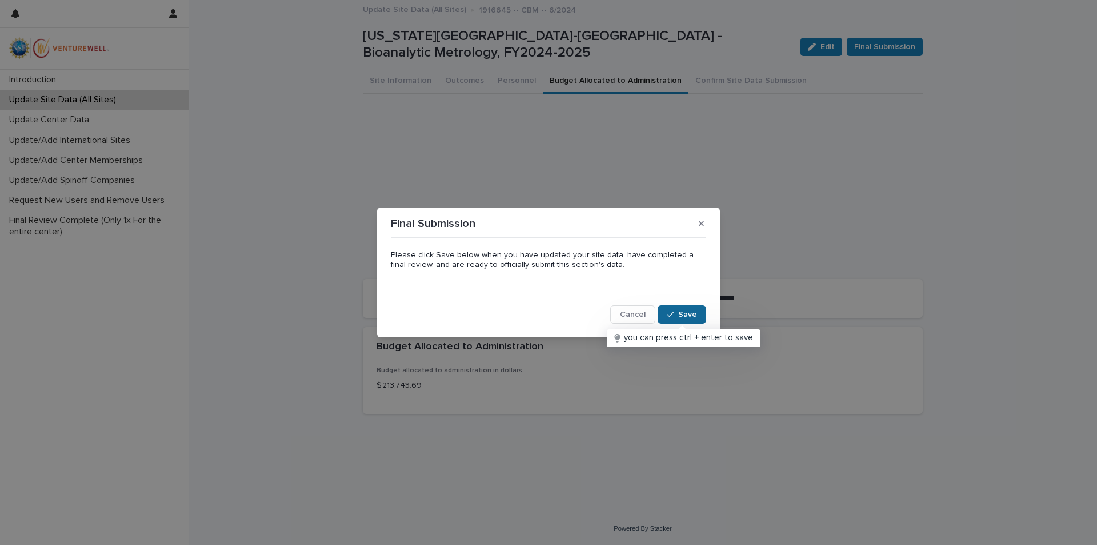
click at [690, 310] on span "Save" at bounding box center [687, 314] width 19 height 8
